Goal: Task Accomplishment & Management: Complete application form

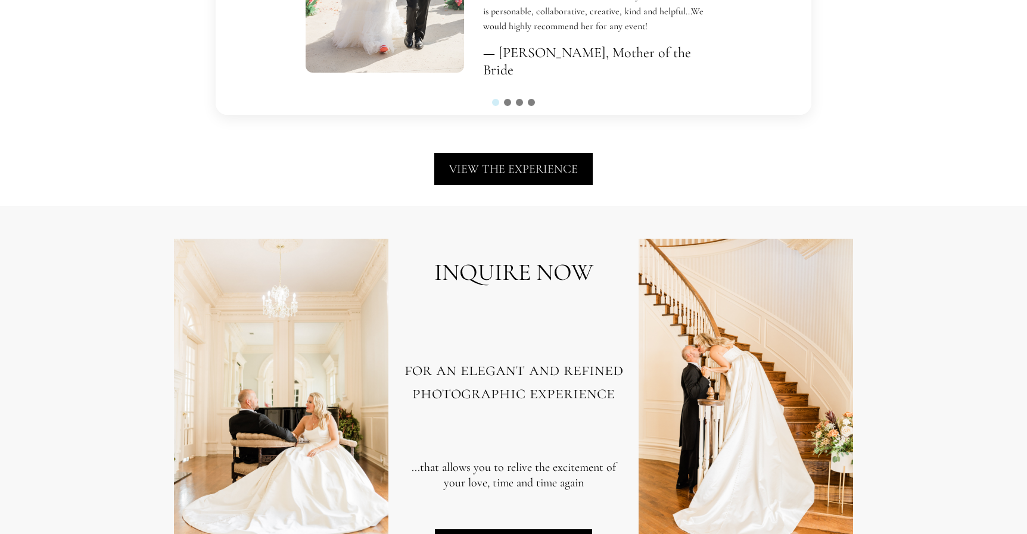
scroll to position [2474, 0]
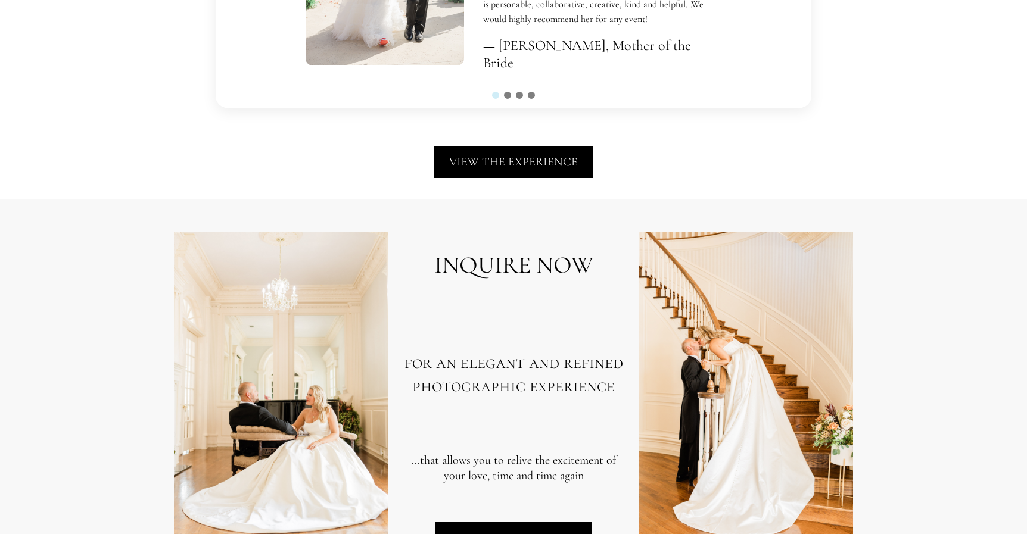
click at [509, 161] on span "VIEW THE EXPERIENCE" at bounding box center [513, 162] width 129 height 14
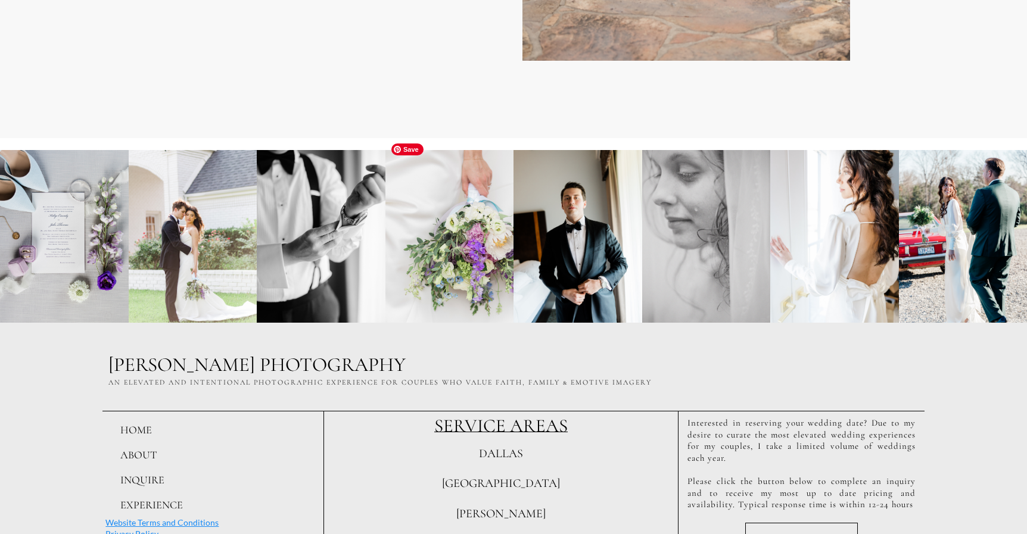
scroll to position [4887, 0]
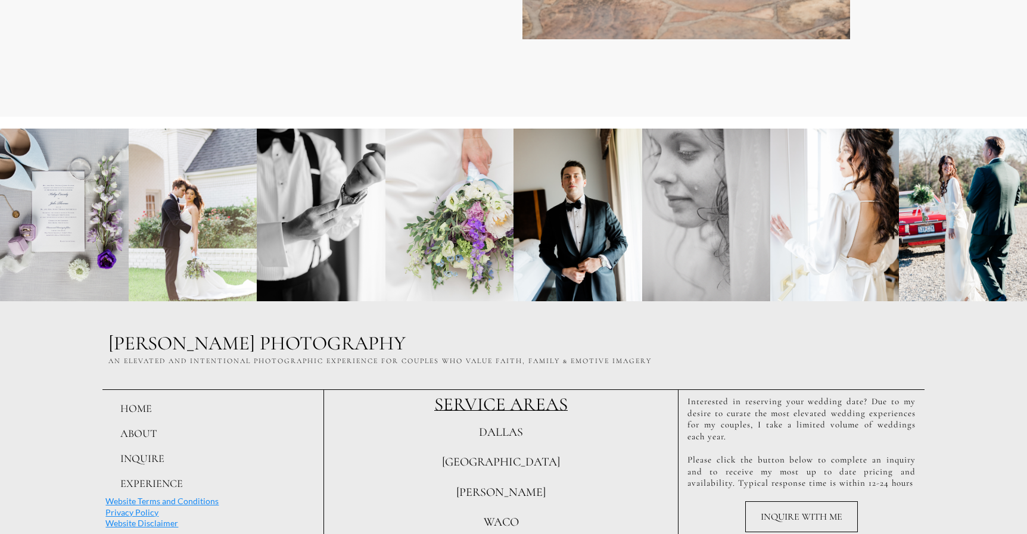
click at [798, 511] on span "INQUIRE WITH ME" at bounding box center [802, 517] width 82 height 12
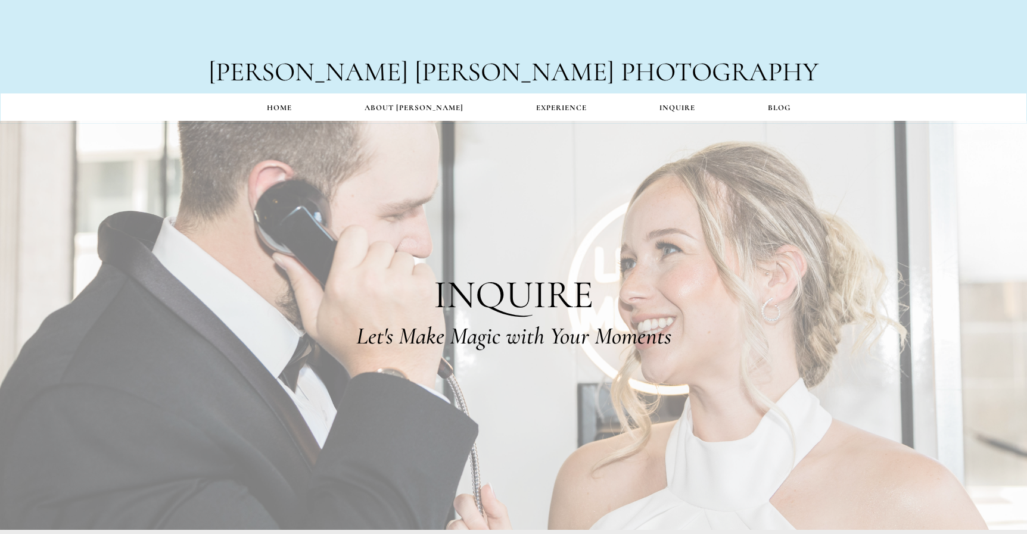
type input "**********"
click at [762, 107] on link "BLOG" at bounding box center [779, 108] width 95 height 23
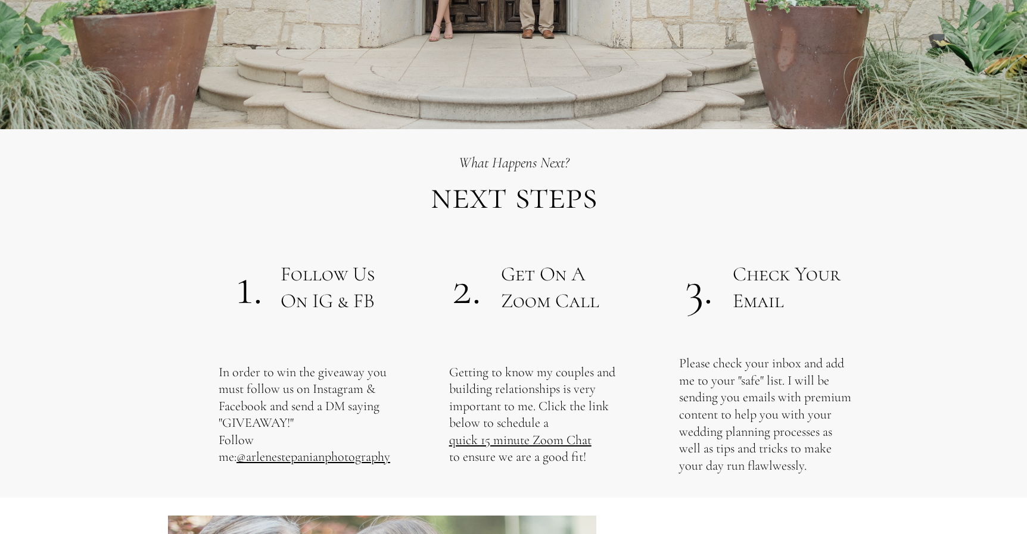
scroll to position [496, 0]
